Goal: Task Accomplishment & Management: Manage account settings

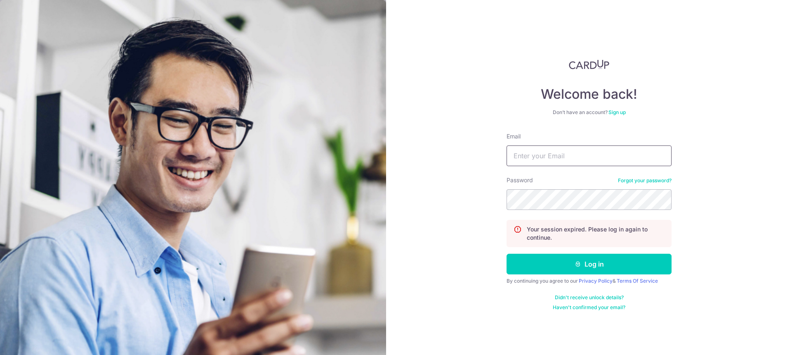
click at [539, 153] on input "Email" at bounding box center [589, 155] width 165 height 21
type input "[PERSON_NAME][EMAIL_ADDRESS][PERSON_NAME][DOMAIN_NAME]"
click at [507, 253] on button "Log in" at bounding box center [589, 263] width 165 height 21
click at [593, 262] on button "Log in" at bounding box center [589, 263] width 165 height 21
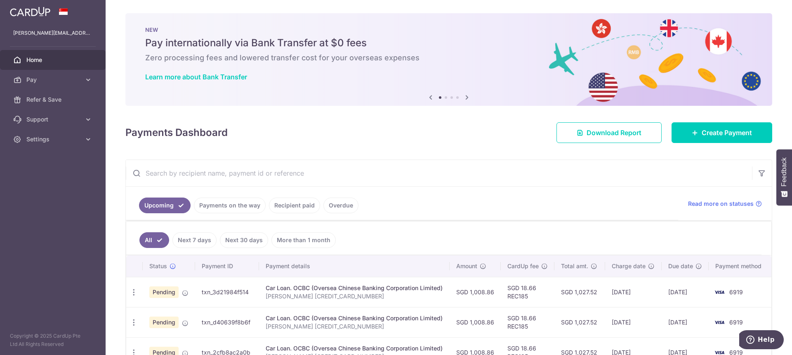
click at [60, 78] on span "Pay" at bounding box center [53, 80] width 54 height 8
